Goal: Navigation & Orientation: Find specific page/section

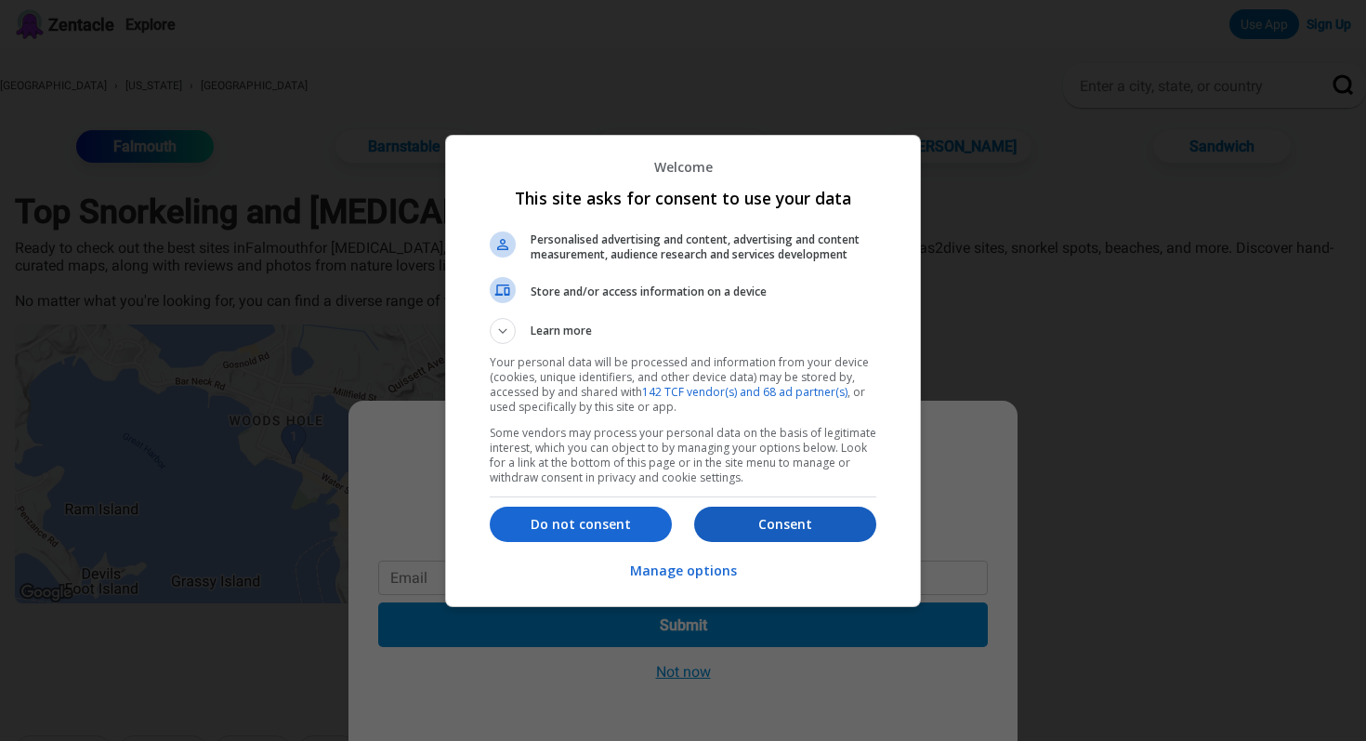
click at [788, 522] on p "Consent" at bounding box center [785, 524] width 182 height 19
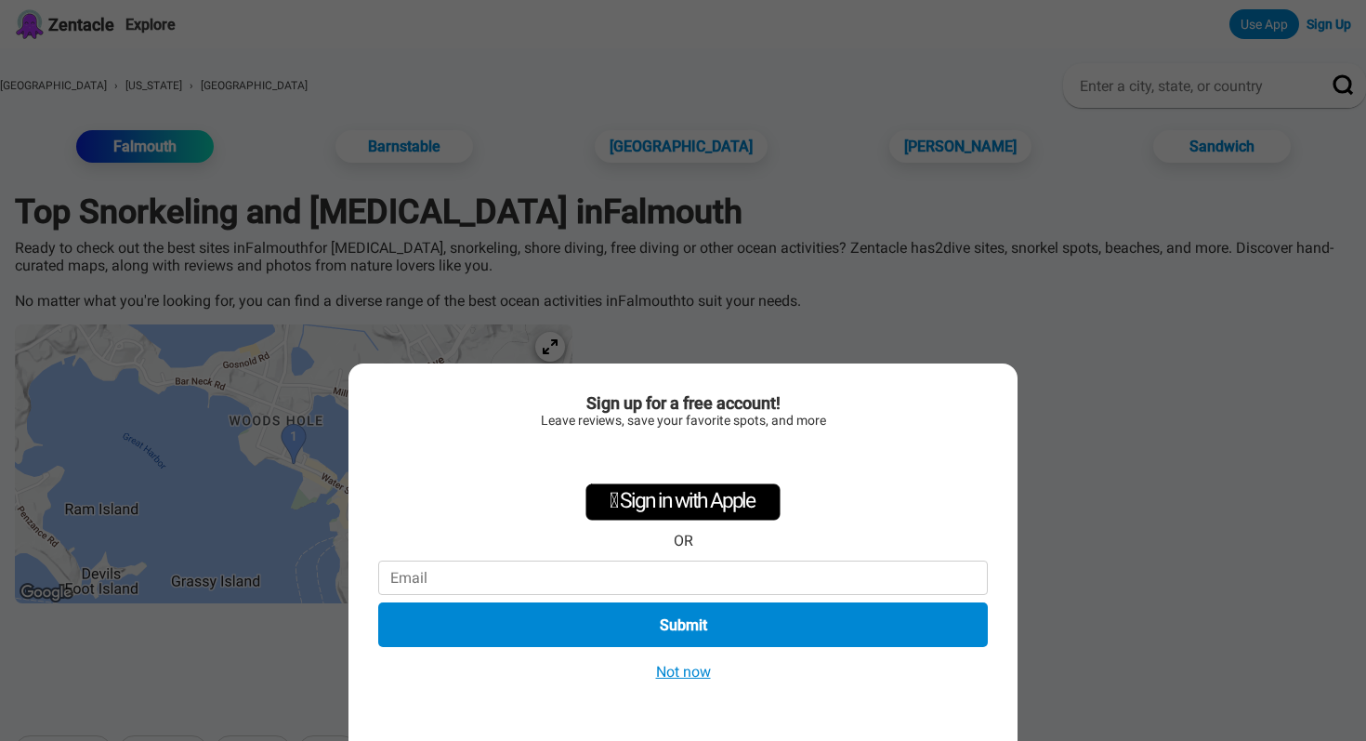
click at [677, 671] on button "Not now" at bounding box center [684, 672] width 66 height 20
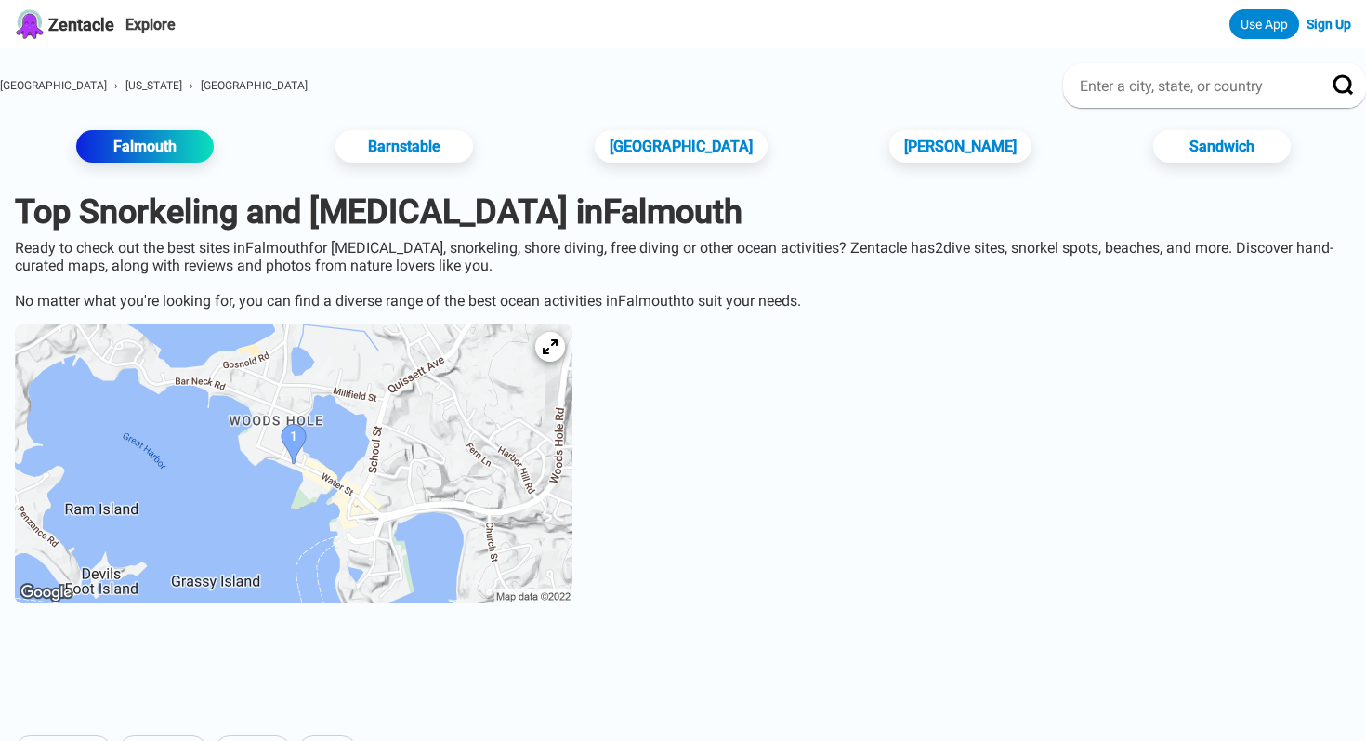
click at [351, 434] on img at bounding box center [294, 463] width 558 height 279
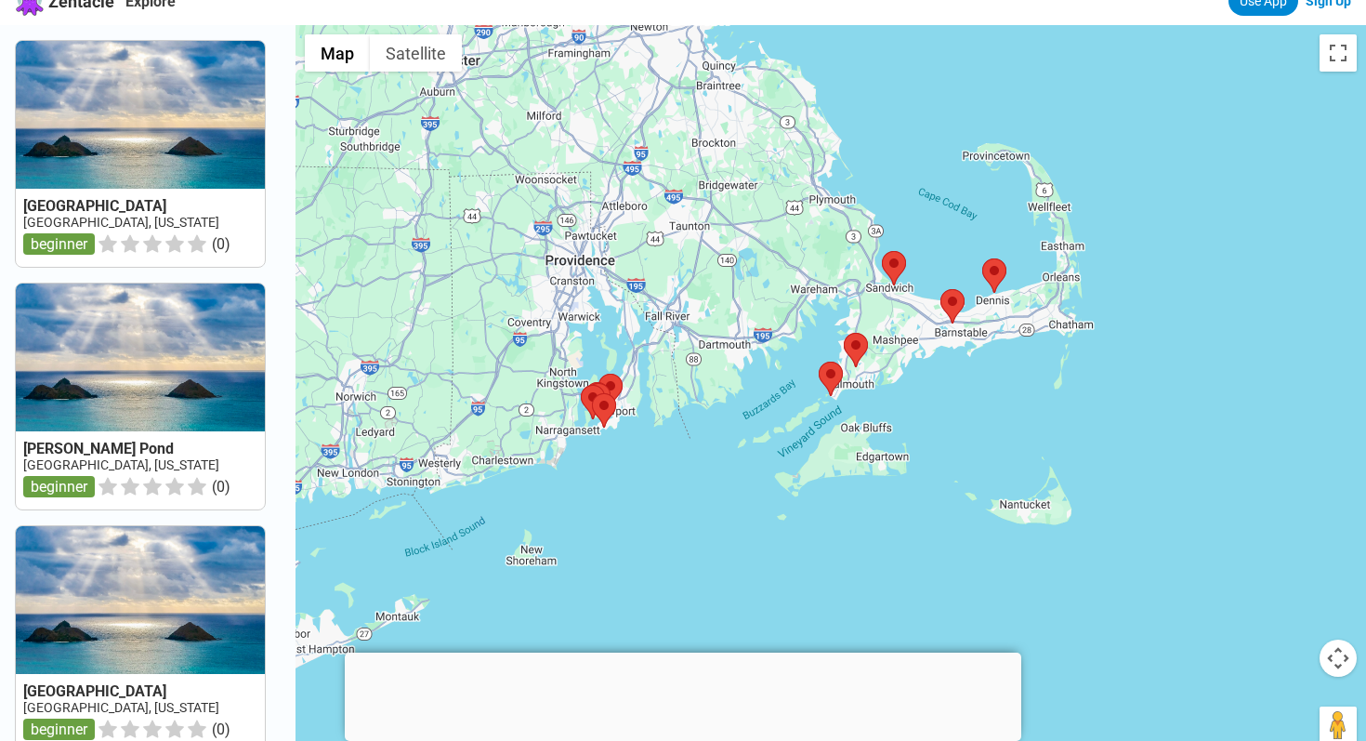
click at [118, 343] on link at bounding box center [140, 396] width 249 height 226
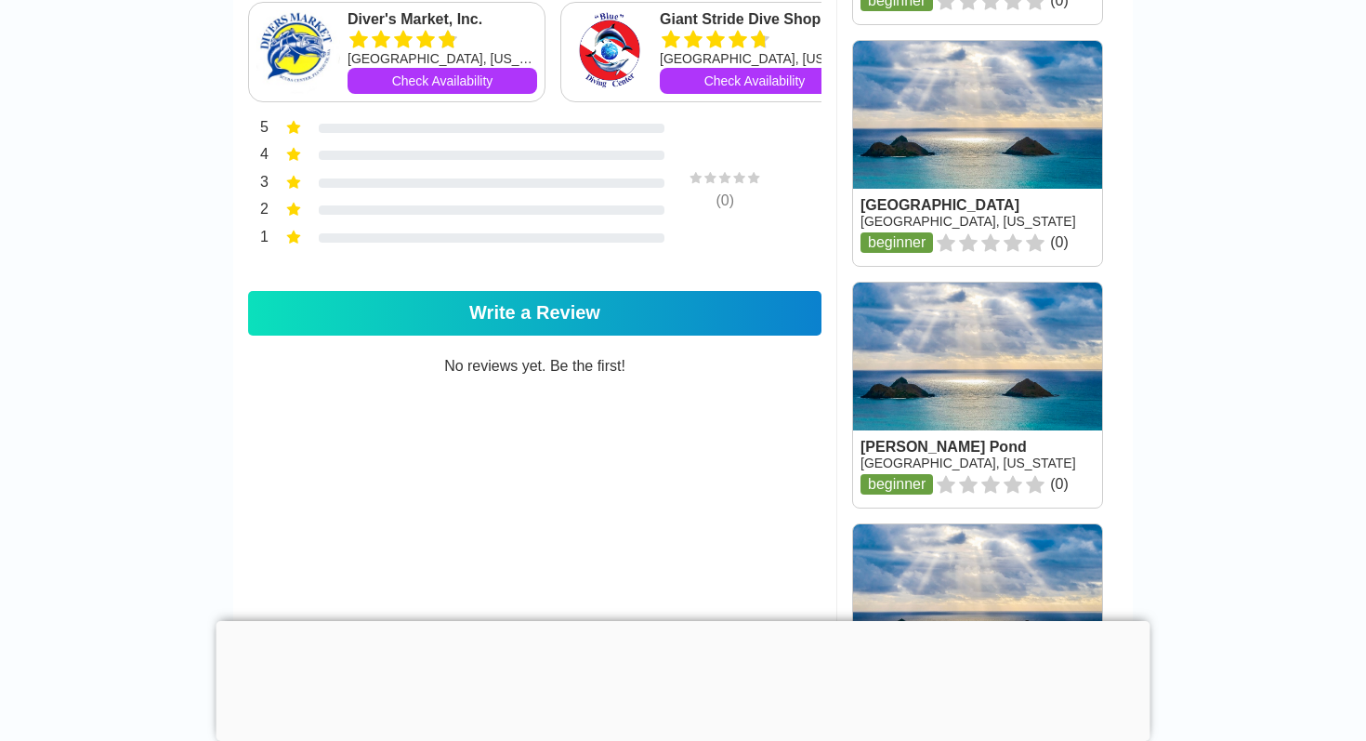
scroll to position [1595, 0]
